Goal: Find specific page/section: Find specific page/section

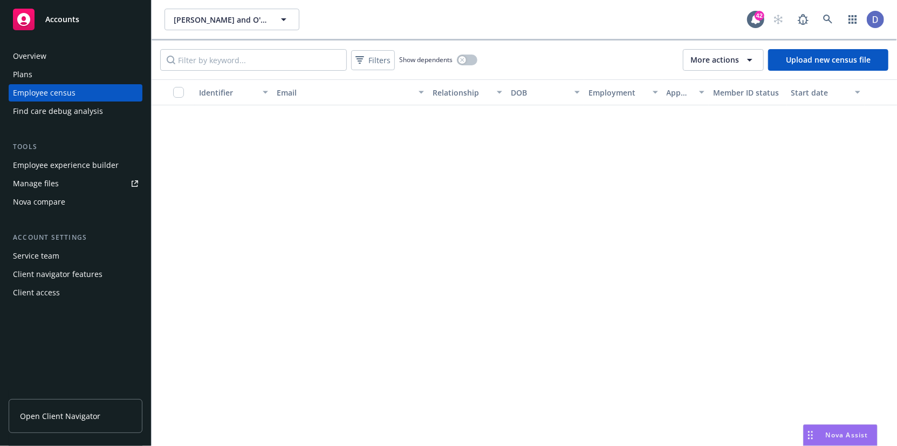
scroll to position [421, 0]
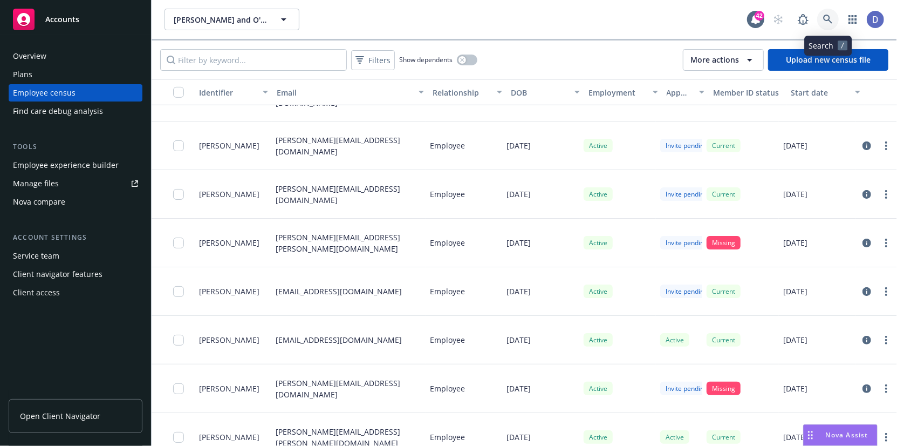
click at [827, 17] on icon at bounding box center [828, 20] width 10 height 10
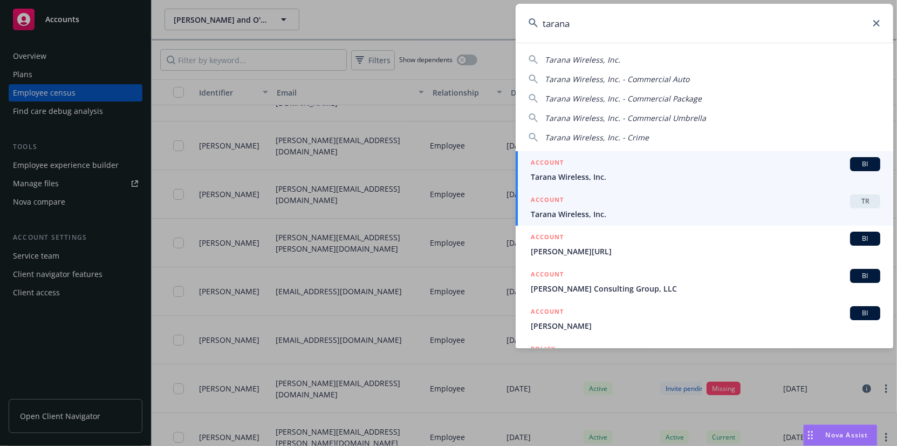
type input "tarana"
click at [680, 202] on div "ACCOUNT TR" at bounding box center [706, 201] width 350 height 14
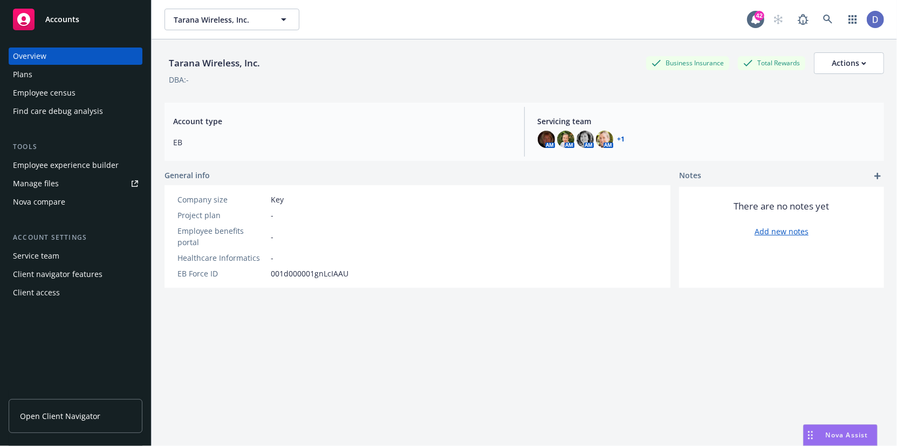
click at [69, 96] on div "Employee census" at bounding box center [44, 92] width 63 height 17
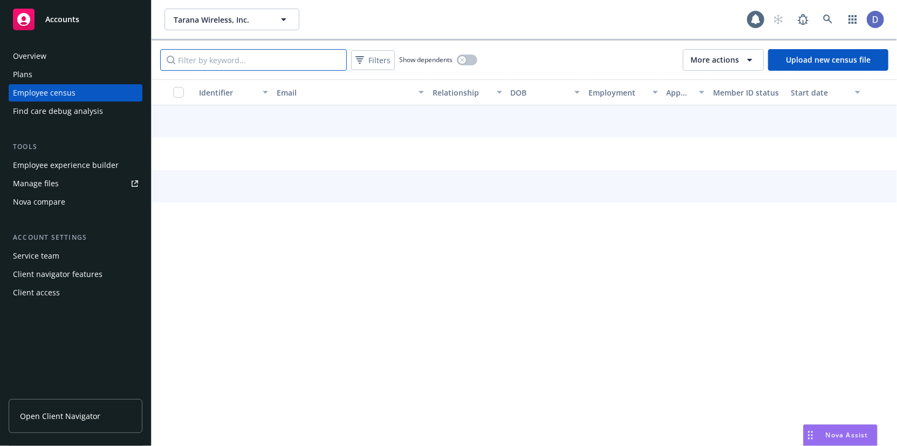
click at [303, 58] on input "Filter by keyword..." at bounding box center [253, 60] width 187 height 22
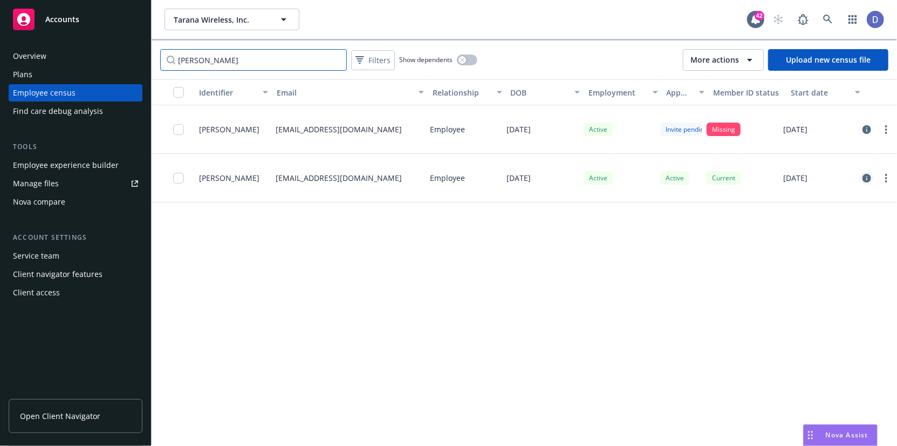
type input "[PERSON_NAME]"
click at [863, 181] on icon "circleInformation" at bounding box center [867, 178] width 9 height 9
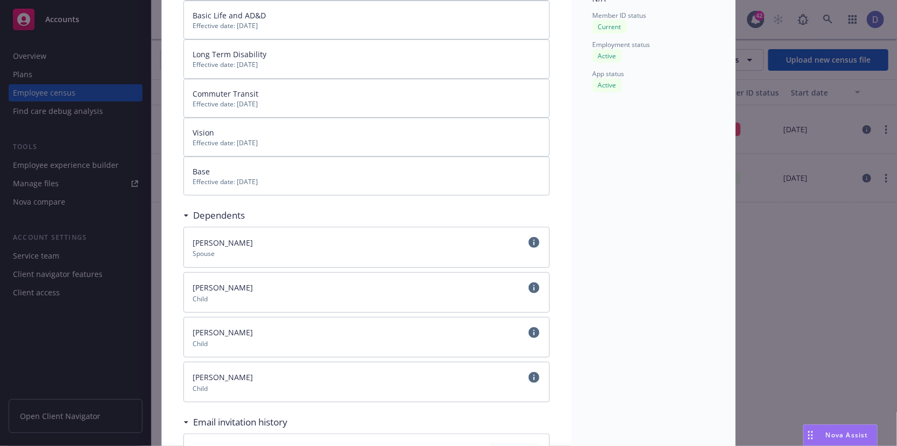
scroll to position [300, 0]
